Goal: Navigation & Orientation: Find specific page/section

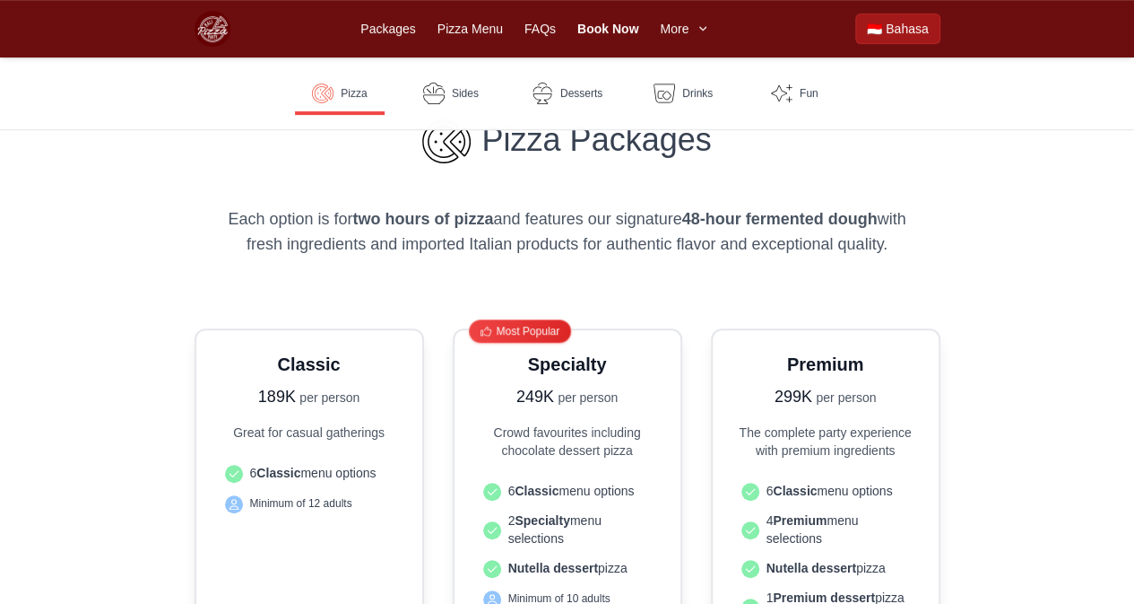
scroll to position [448, 0]
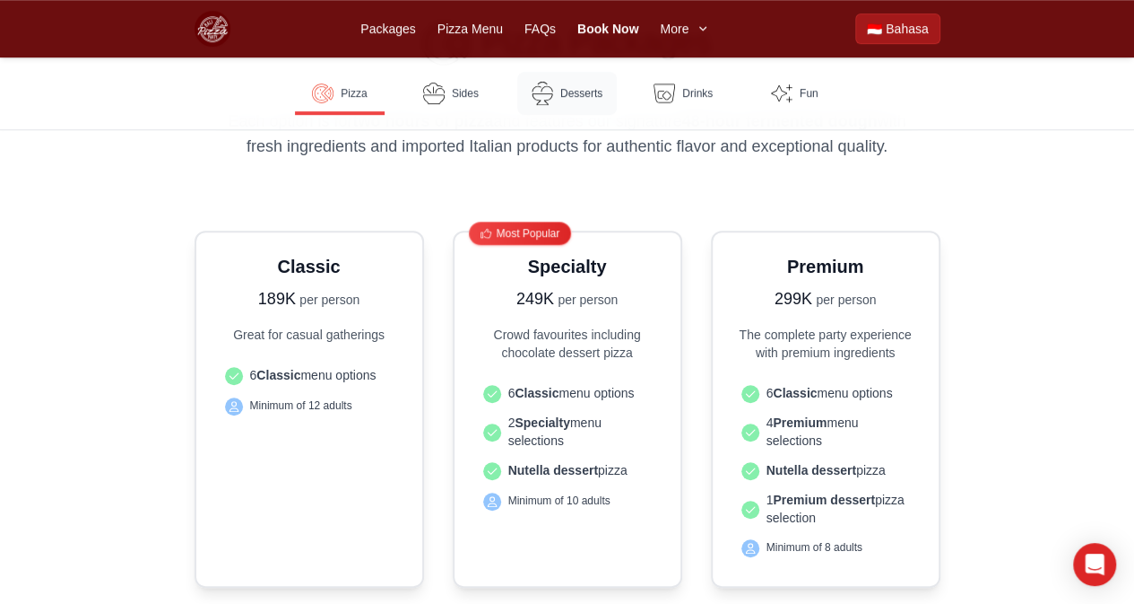
click at [541, 86] on img at bounding box center [542, 93] width 23 height 23
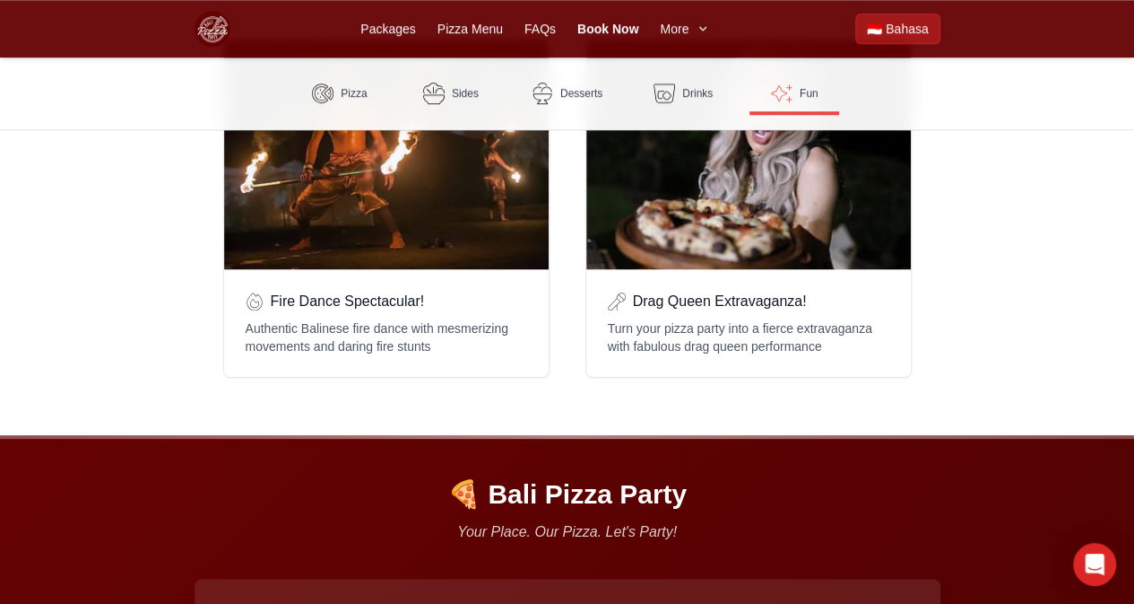
scroll to position [4403, 0]
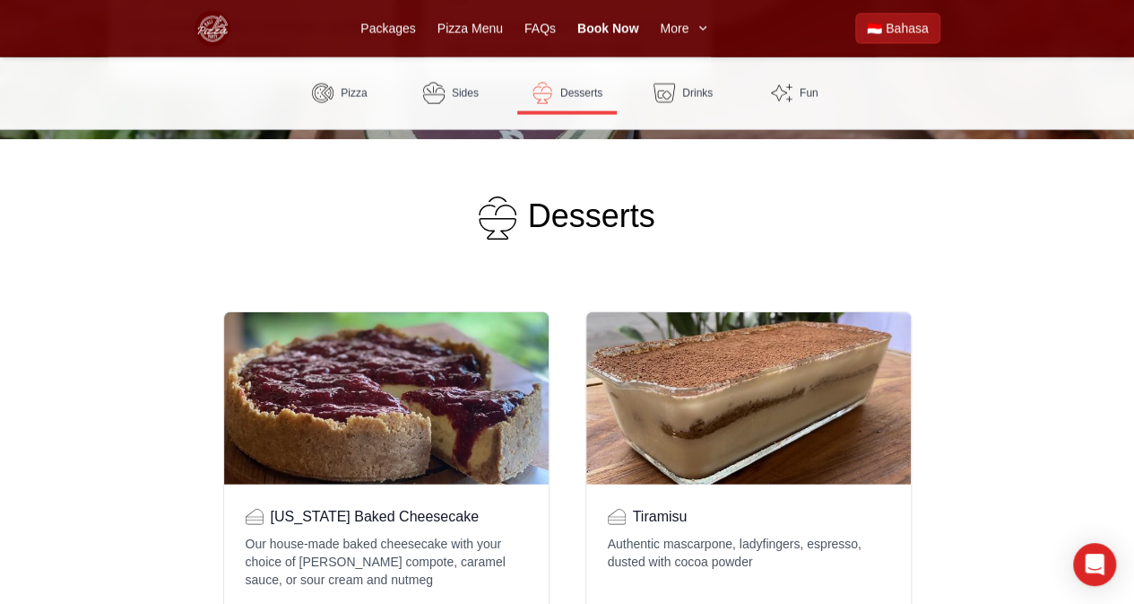
scroll to position [2251, 0]
